Goal: Information Seeking & Learning: Learn about a topic

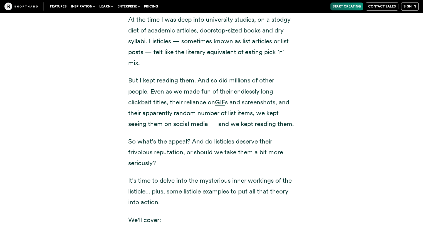
scroll to position [420, 0]
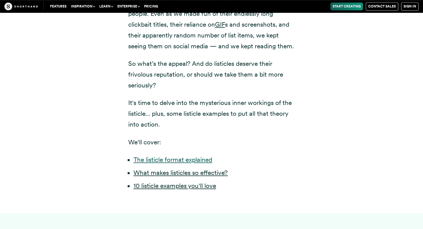
click at [168, 164] on link "The listicle format explained" at bounding box center [172, 160] width 79 height 8
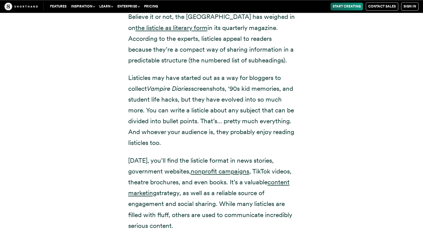
scroll to position [841, 0]
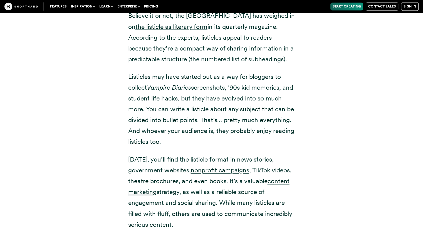
click at [351, 168] on div "Believe it or not, the [GEOGRAPHIC_DATA] has weighed in on the listicle as lite…" at bounding box center [212, 123] width 378 height 257
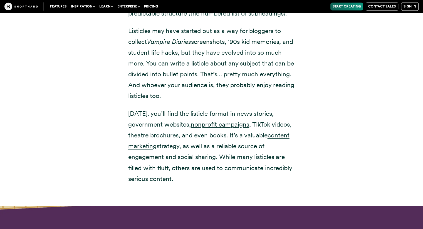
scroll to position [886, 0]
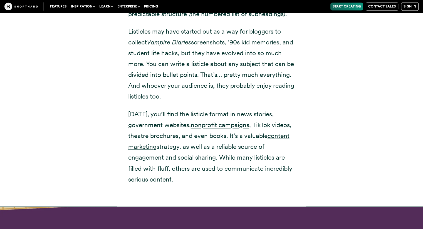
click at [345, 143] on div "Believe it or not, the [GEOGRAPHIC_DATA] has weighed in on the listicle as lite…" at bounding box center [212, 78] width 378 height 257
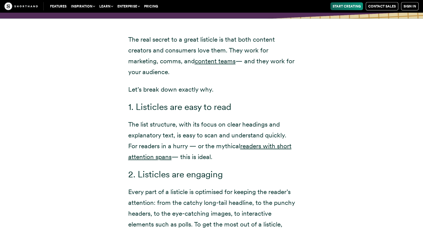
scroll to position [1153, 0]
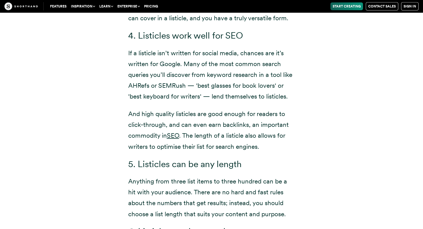
scroll to position [1569, 0]
click at [362, 178] on div "The real secret to a great listicle is that both content creators and consumers…" at bounding box center [212, 24] width 378 height 848
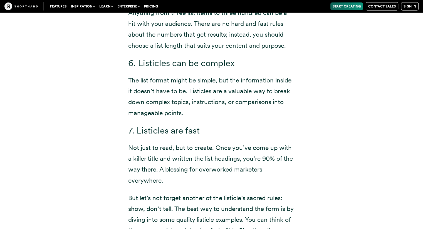
scroll to position [1744, 0]
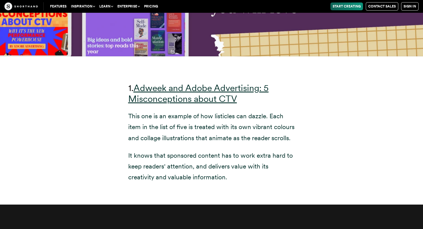
scroll to position [2078, 0]
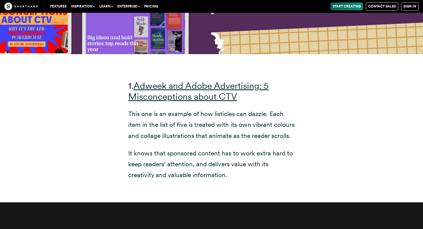
click at [86, 172] on div "1. Adweek and Adobe Advertising: 5 Misconceptions about CTV This one is an exam…" at bounding box center [212, 128] width 378 height 148
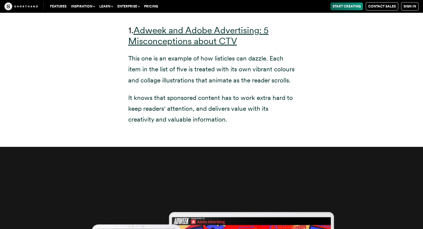
scroll to position [2134, 0]
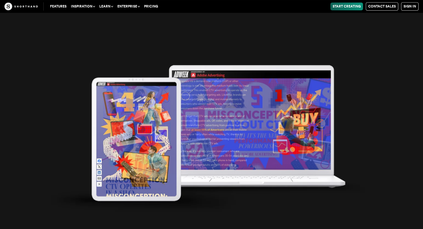
scroll to position [2457, 0]
